Goal: Transaction & Acquisition: Book appointment/travel/reservation

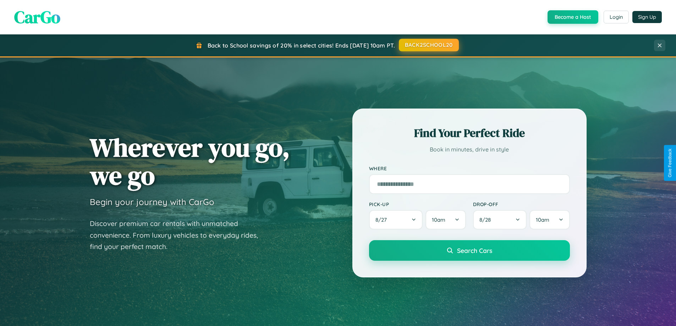
click at [428, 45] on button "BACK2SCHOOL20" at bounding box center [429, 45] width 60 height 13
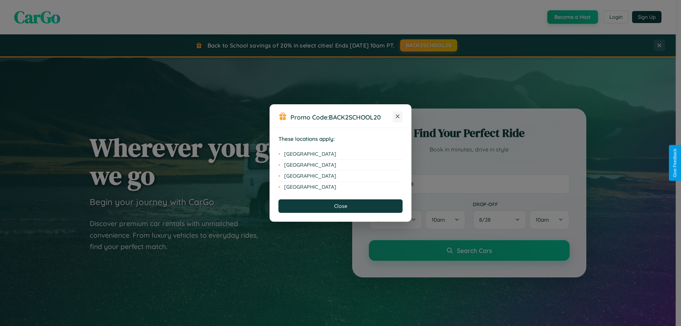
click at [398, 117] on icon at bounding box center [398, 117] width 4 height 4
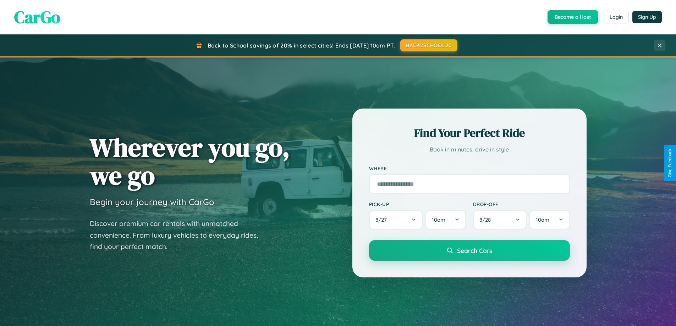
scroll to position [1139, 0]
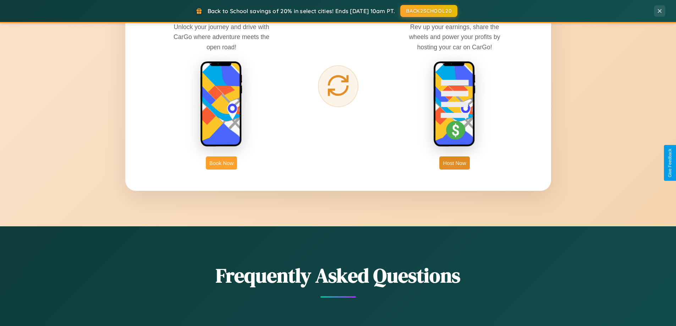
click at [221, 163] on button "Book Now" at bounding box center [221, 162] width 31 height 13
